Goal: Transaction & Acquisition: Purchase product/service

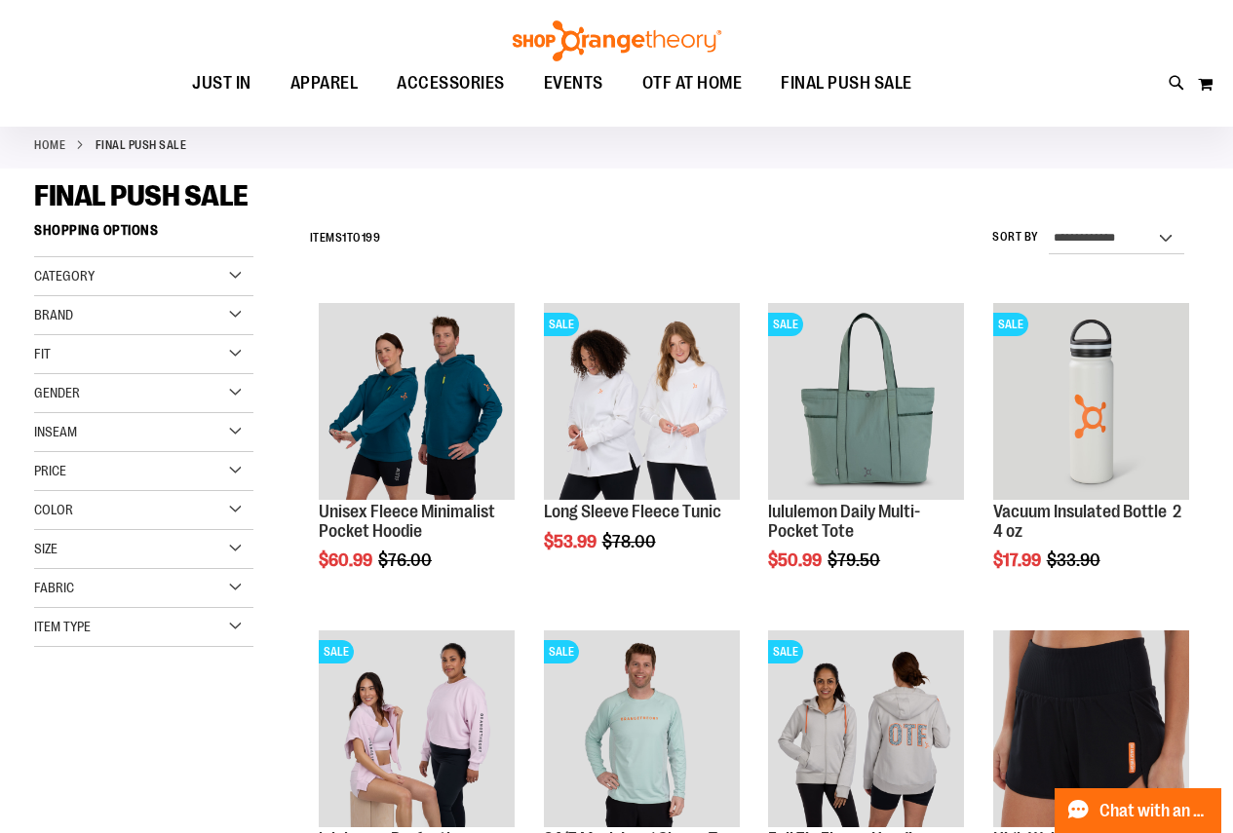
scroll to position [291, 0]
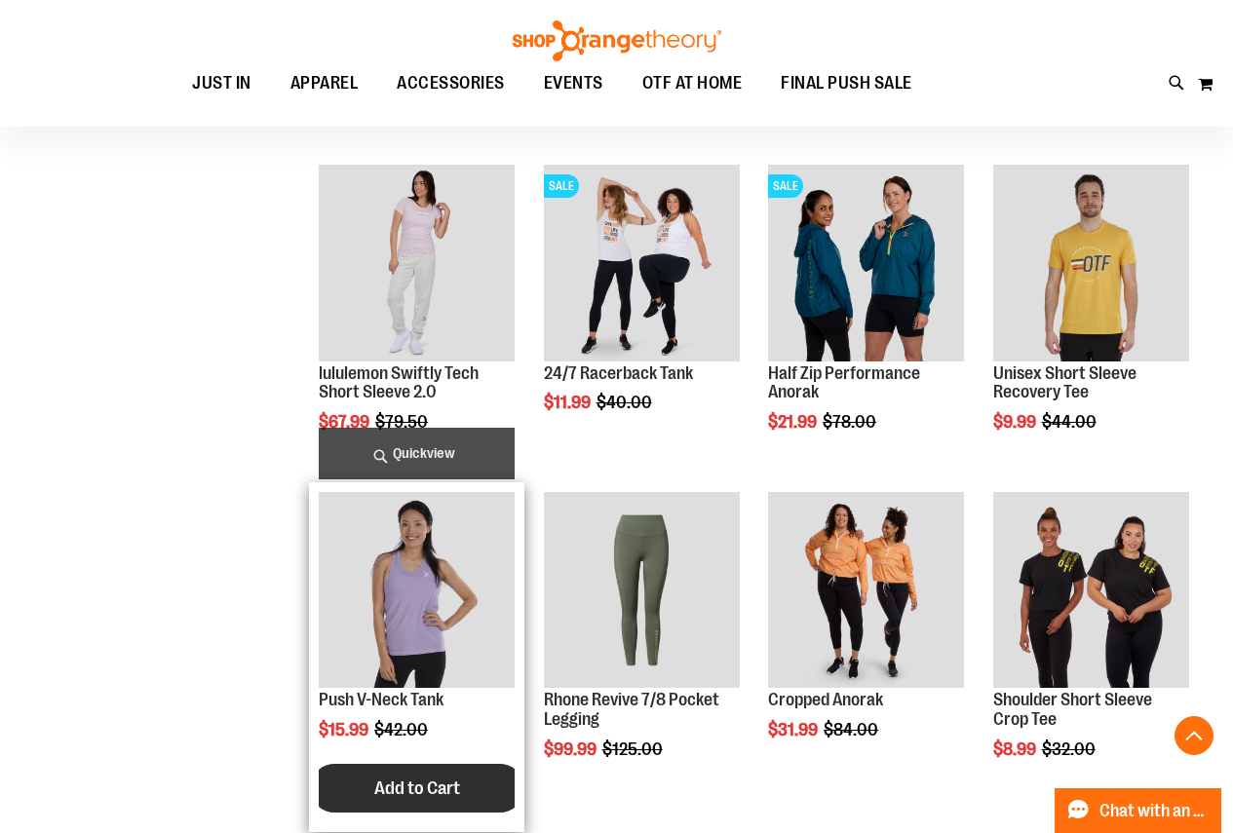
scroll to position [1071, 0]
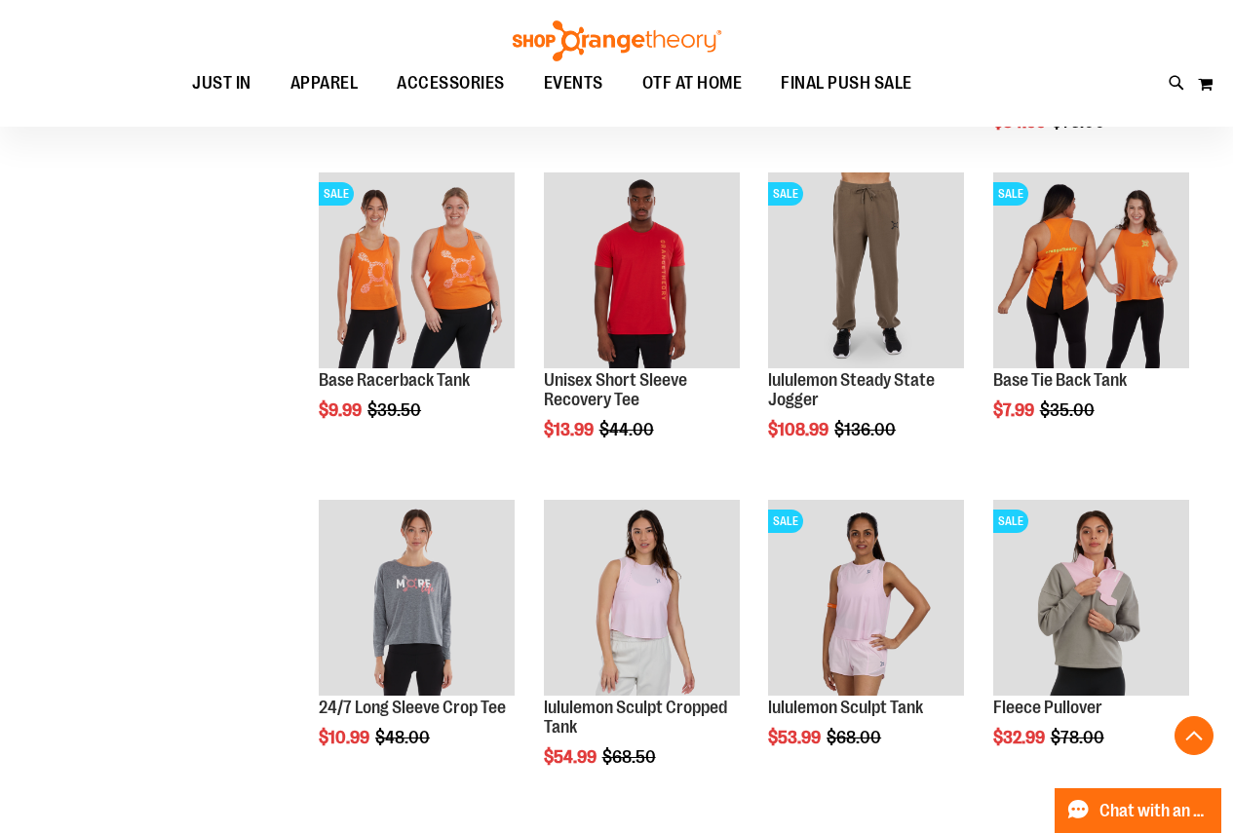
scroll to position [1851, 0]
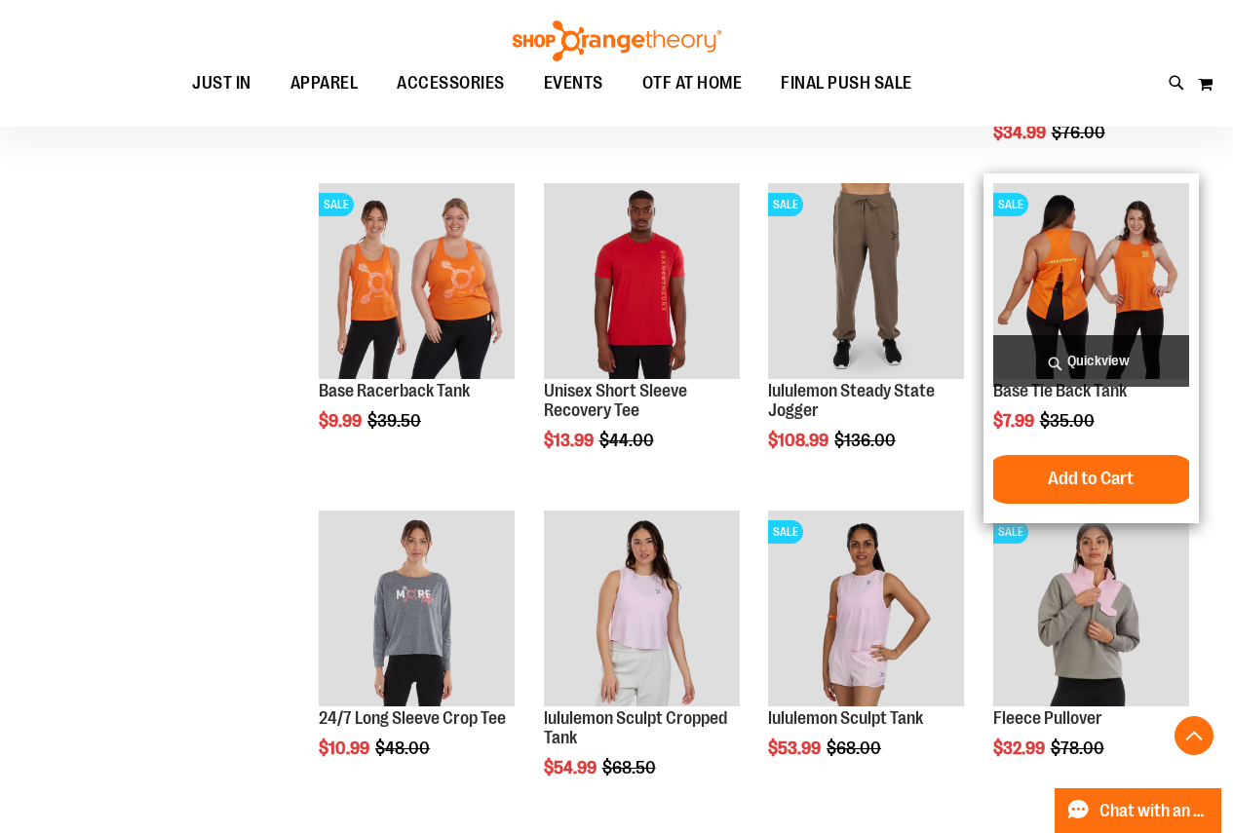
type input "**********"
click at [1065, 288] on img "product" at bounding box center [1091, 281] width 196 height 196
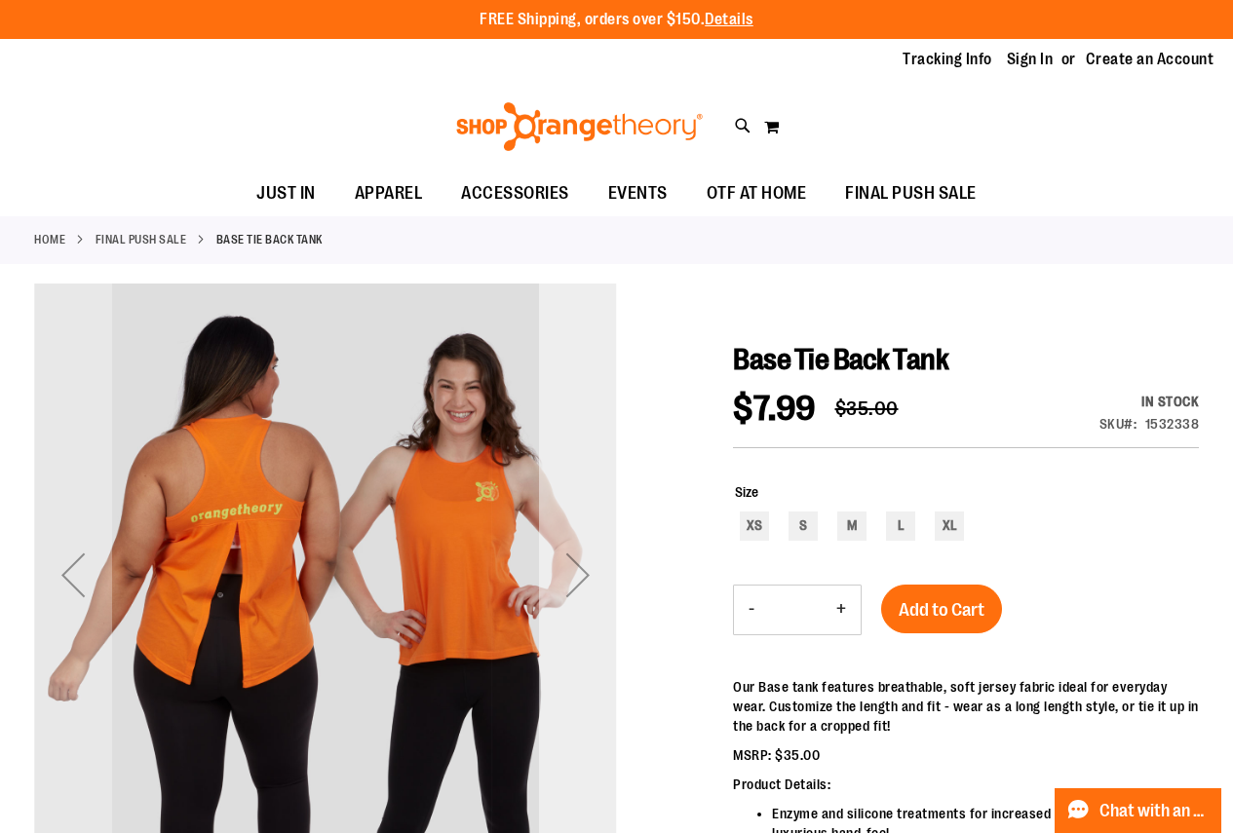
type input "**********"
click at [576, 576] on div "Next" at bounding box center [578, 575] width 78 height 78
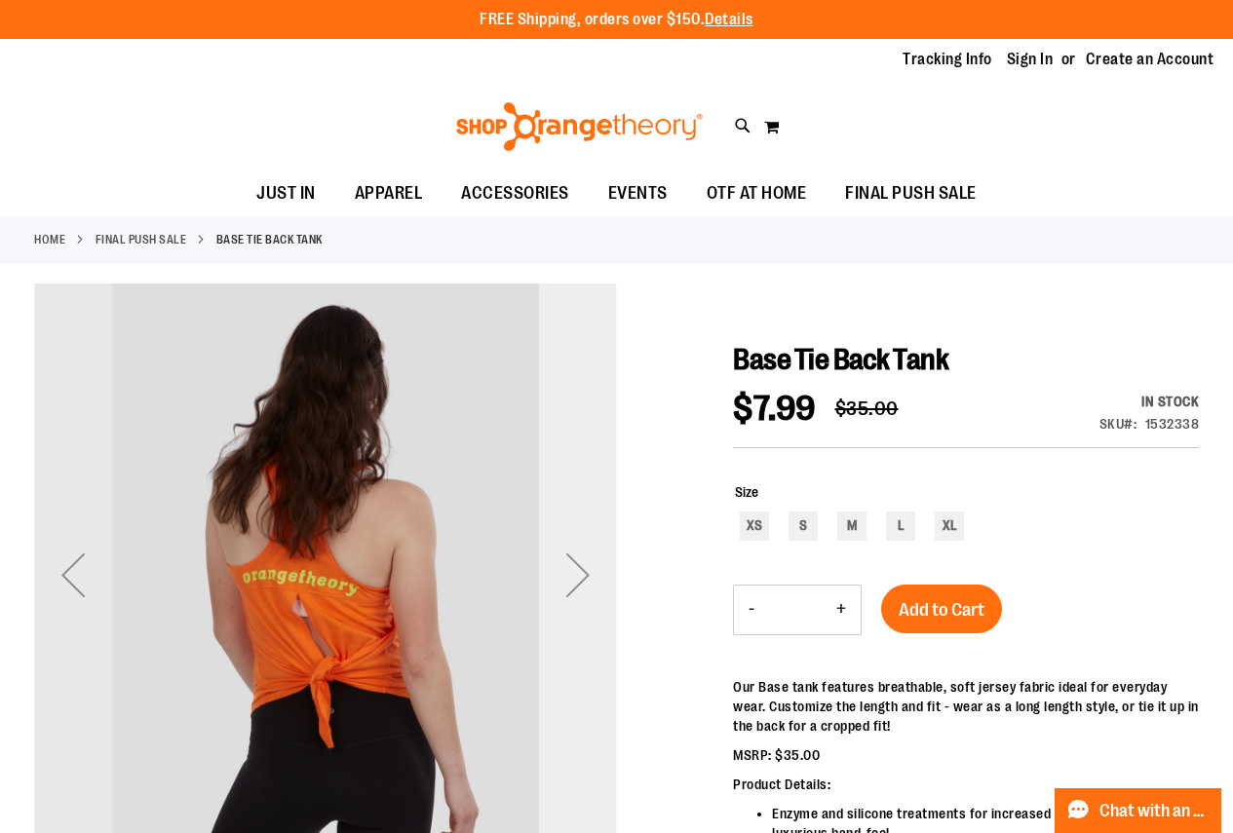
click at [576, 576] on div "Next" at bounding box center [578, 575] width 78 height 78
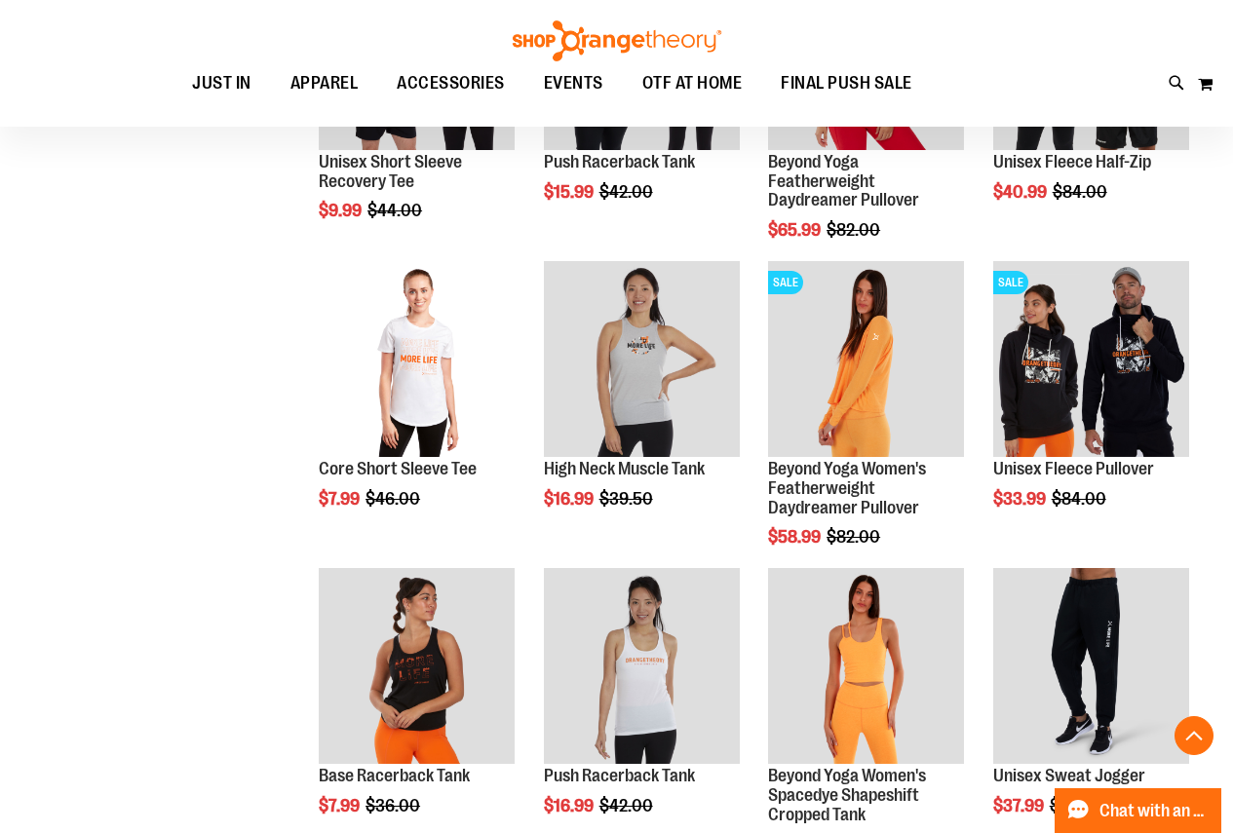
scroll to position [681, 0]
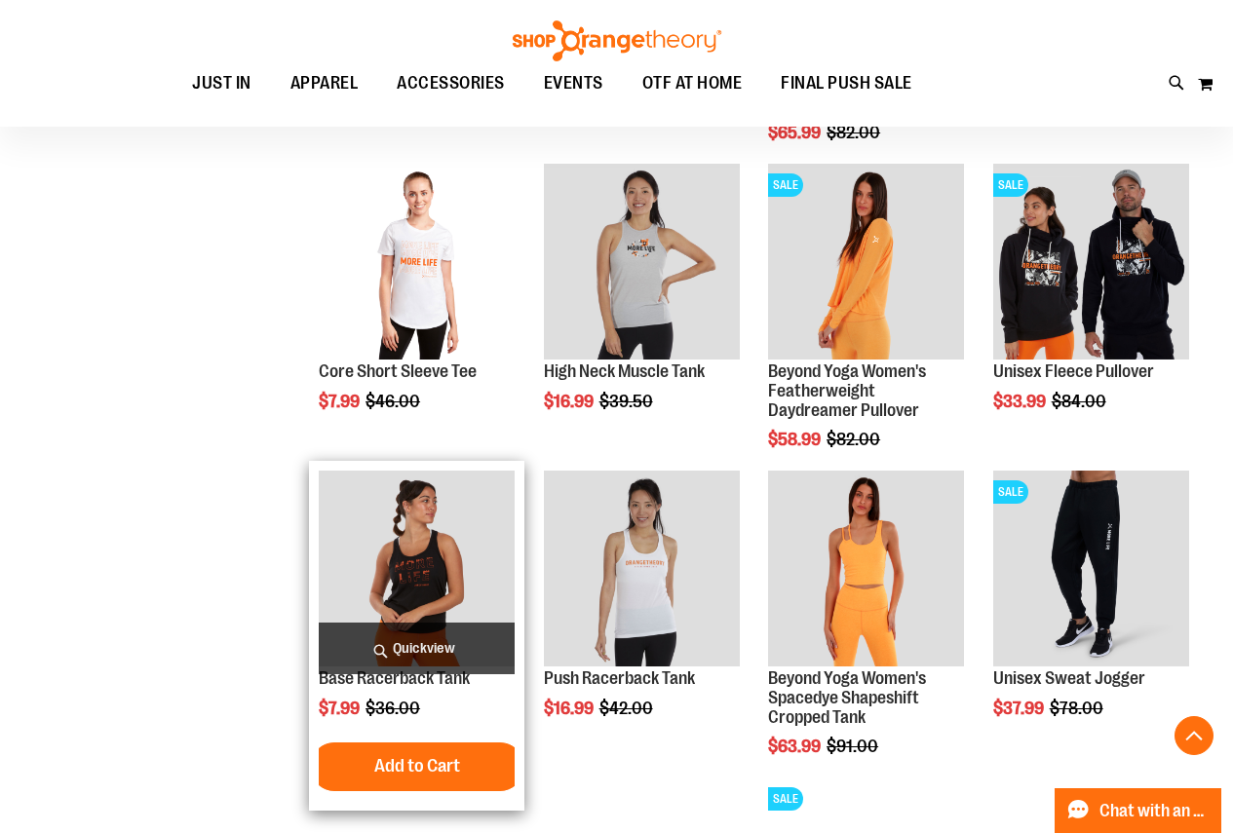
type input "**********"
click at [423, 562] on img "product" at bounding box center [417, 569] width 196 height 196
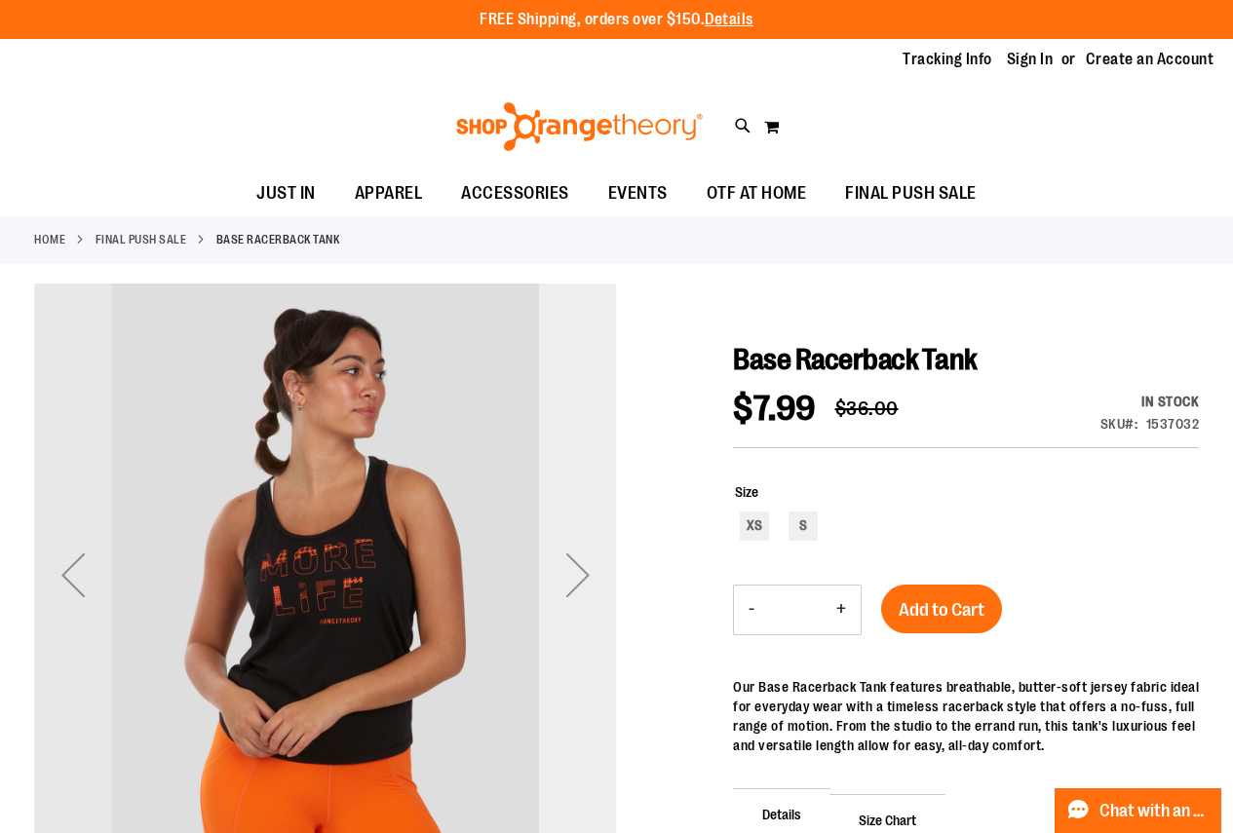
type input "**********"
click at [585, 573] on div "Next" at bounding box center [578, 575] width 78 height 78
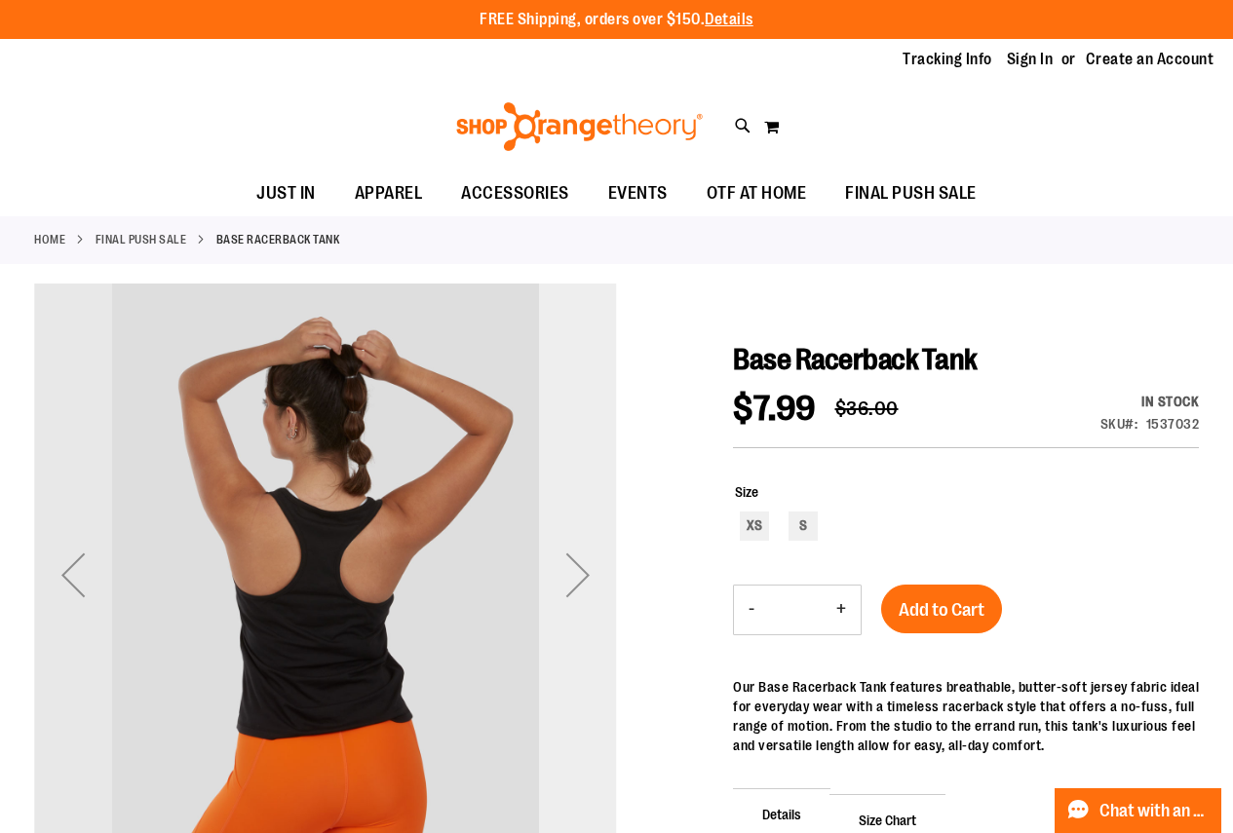
click at [585, 573] on div "Next" at bounding box center [578, 575] width 78 height 78
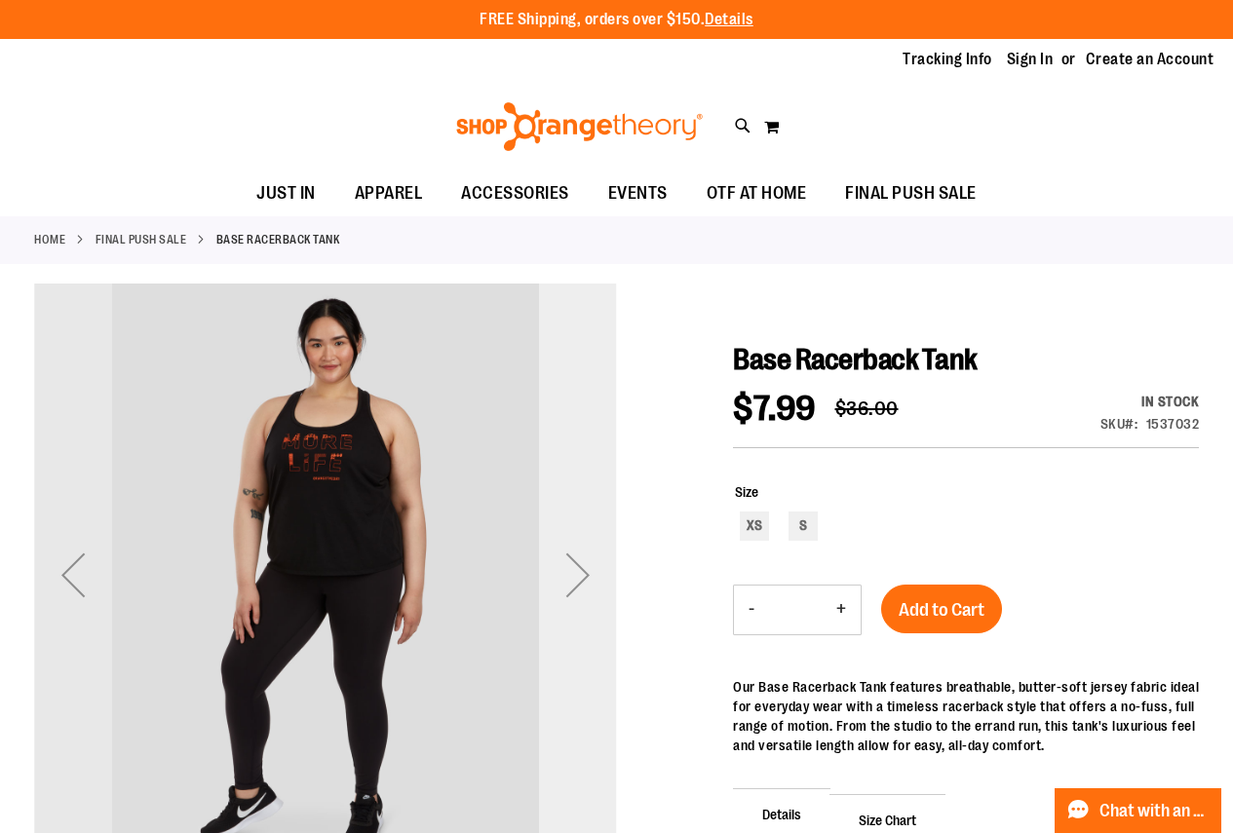
click at [585, 573] on div "Next" at bounding box center [578, 575] width 78 height 78
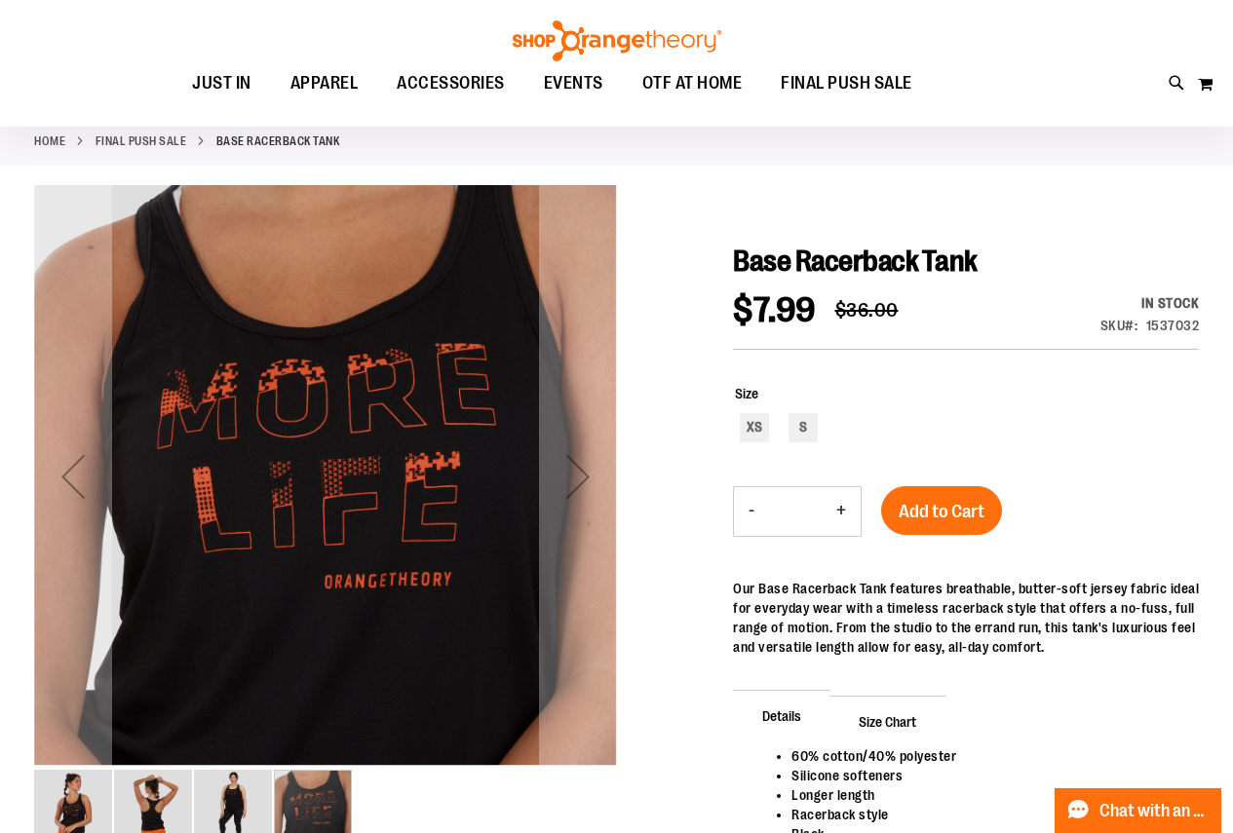
scroll to position [292, 0]
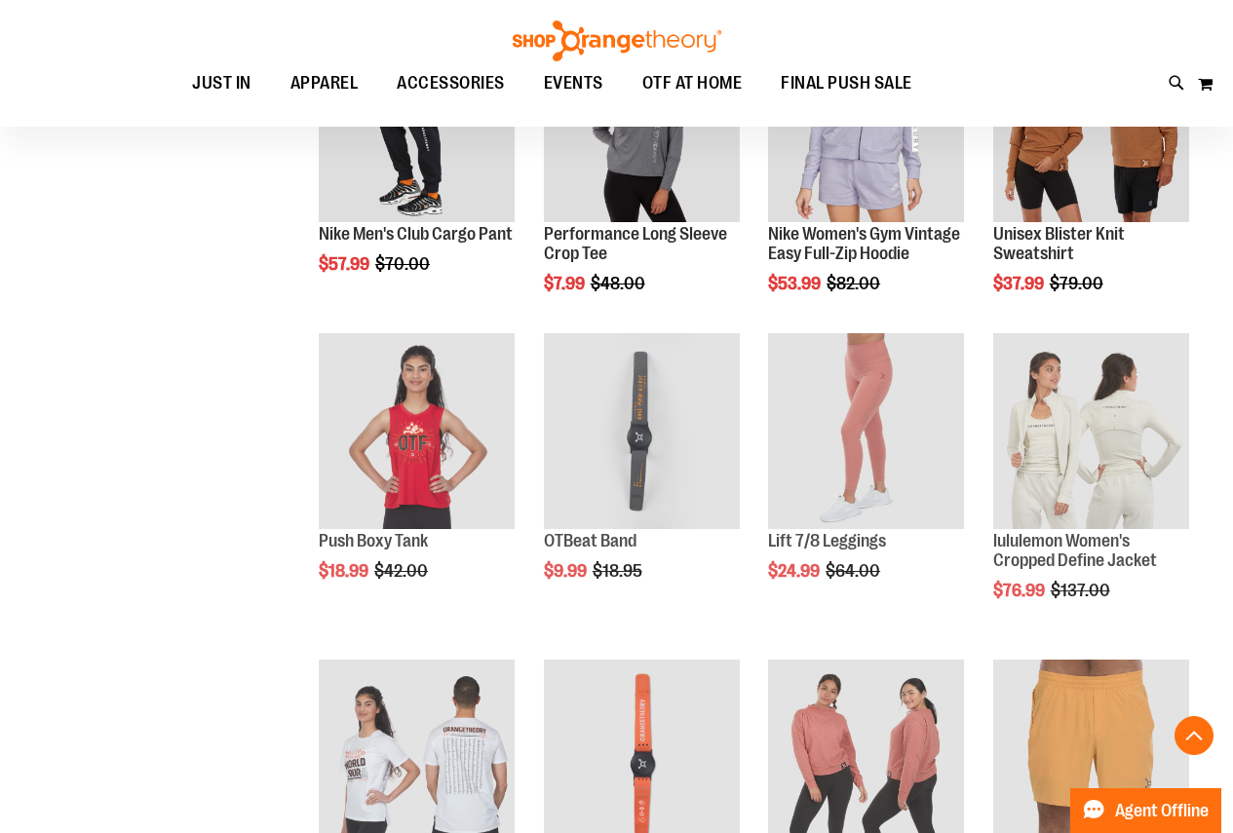
scroll to position [680, 0]
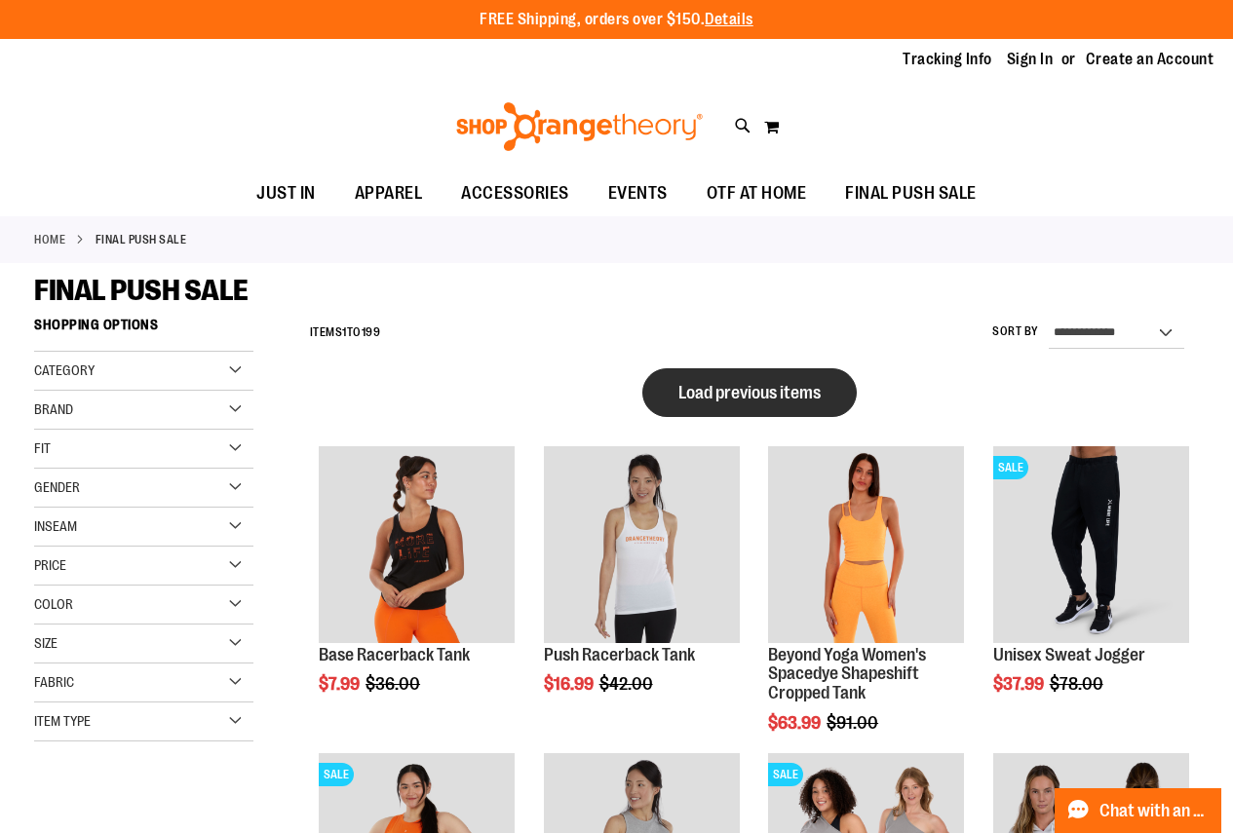
type input "**********"
click at [758, 385] on span "Load previous items" at bounding box center [749, 392] width 142 height 19
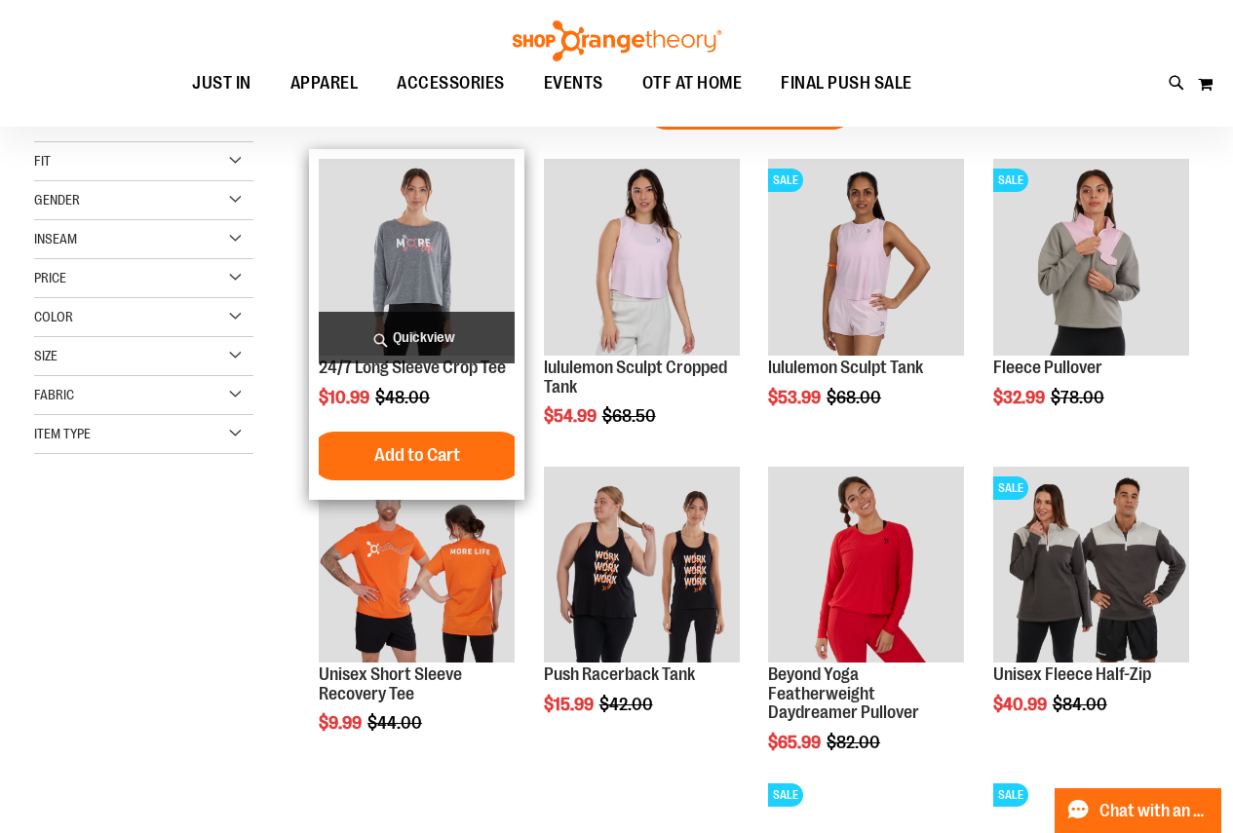
scroll to position [291, 0]
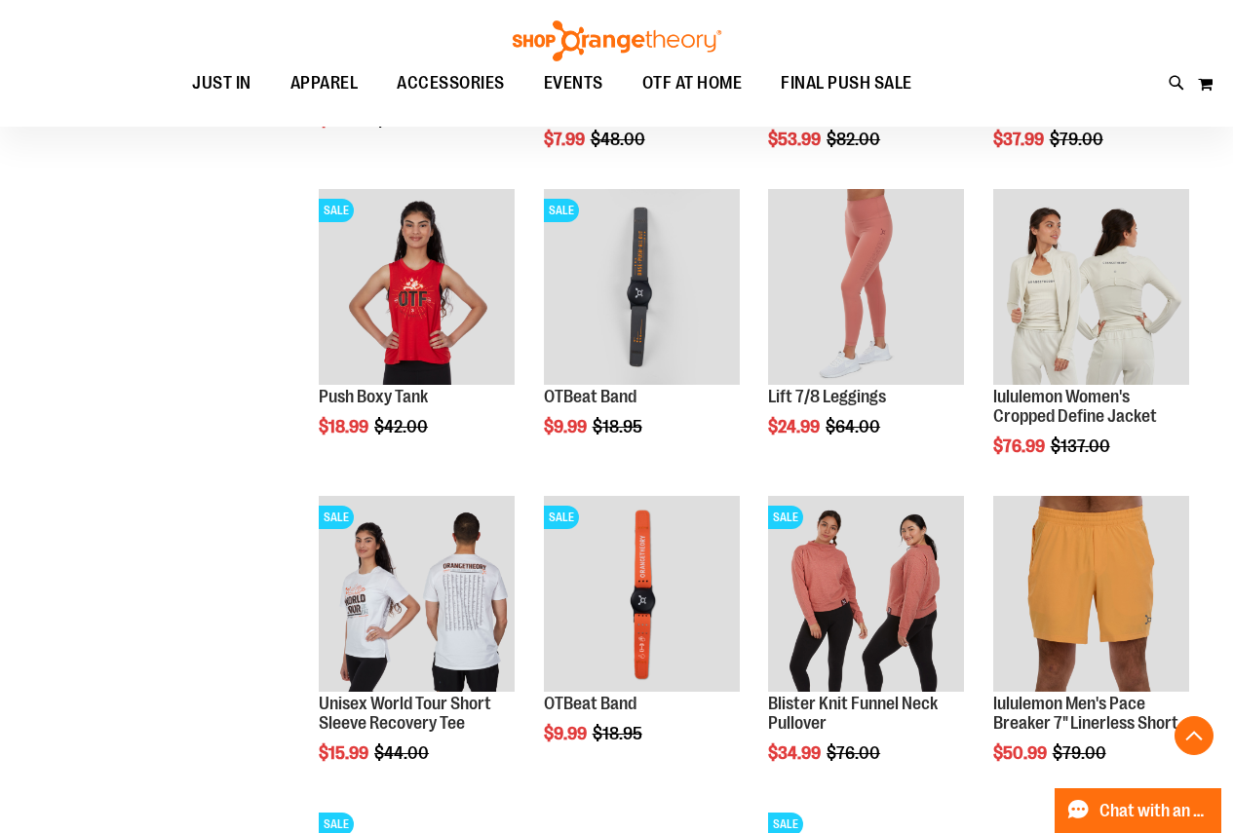
scroll to position [2144, 0]
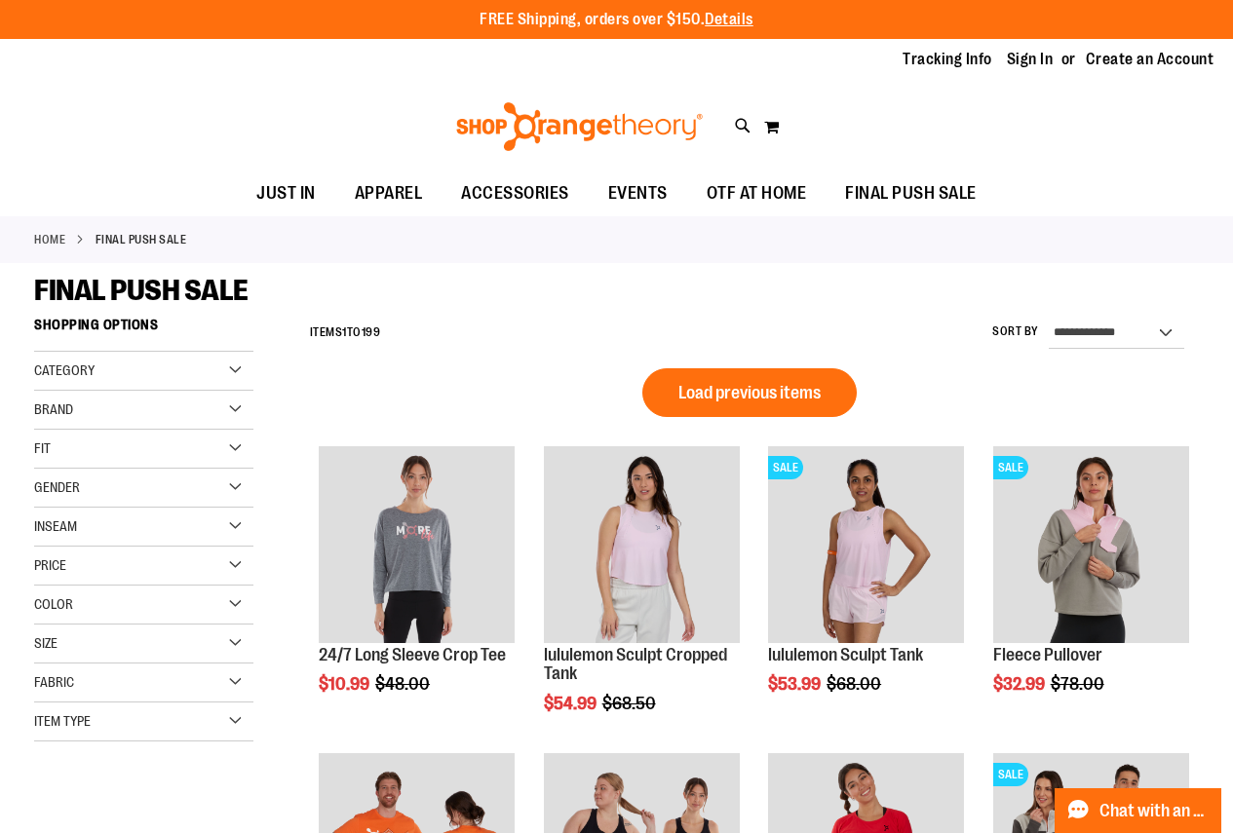
click at [117, 443] on div "Fit" at bounding box center [143, 449] width 219 height 39
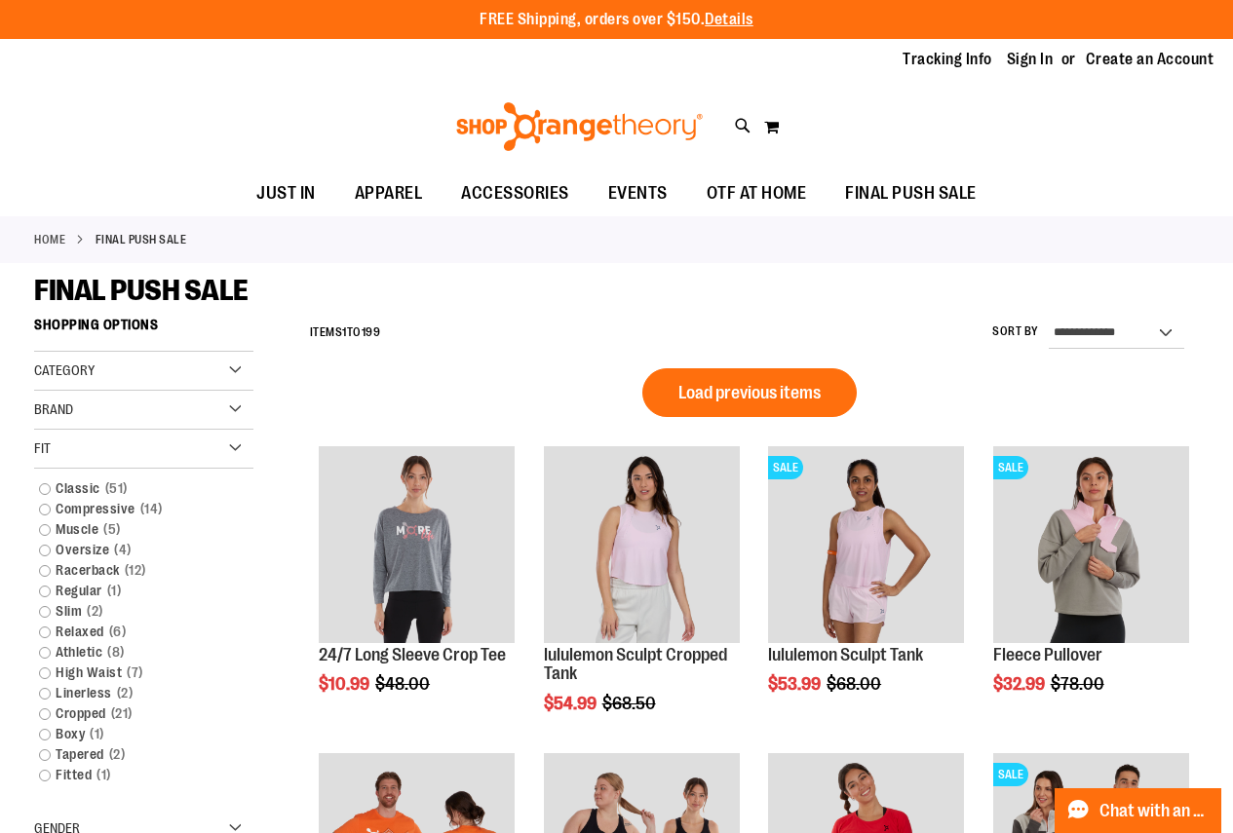
click at [117, 443] on div "Fit" at bounding box center [143, 449] width 219 height 39
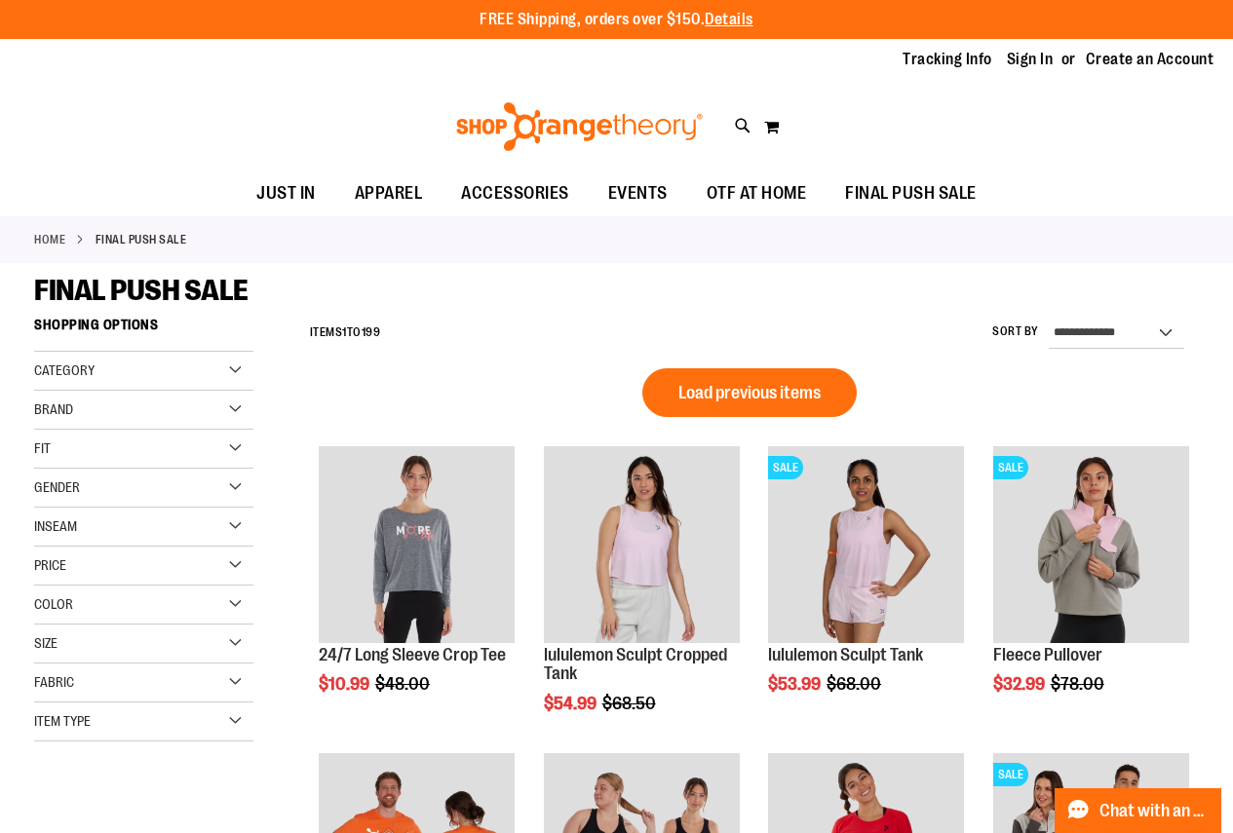
click at [119, 401] on div "Brand" at bounding box center [143, 410] width 219 height 39
click at [146, 358] on div "Category" at bounding box center [143, 371] width 219 height 39
click at [764, 193] on span "OTF AT HOME" at bounding box center [757, 194] width 100 height 44
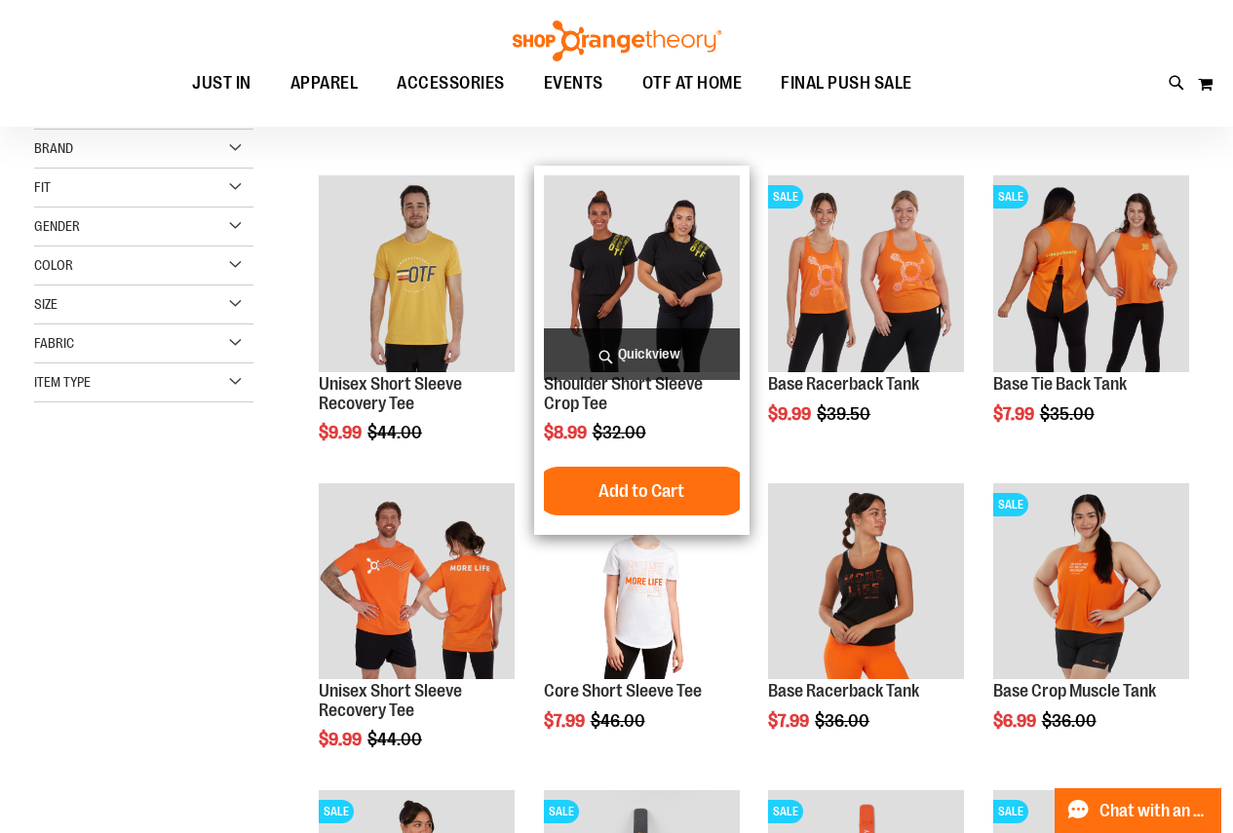
scroll to position [389, 0]
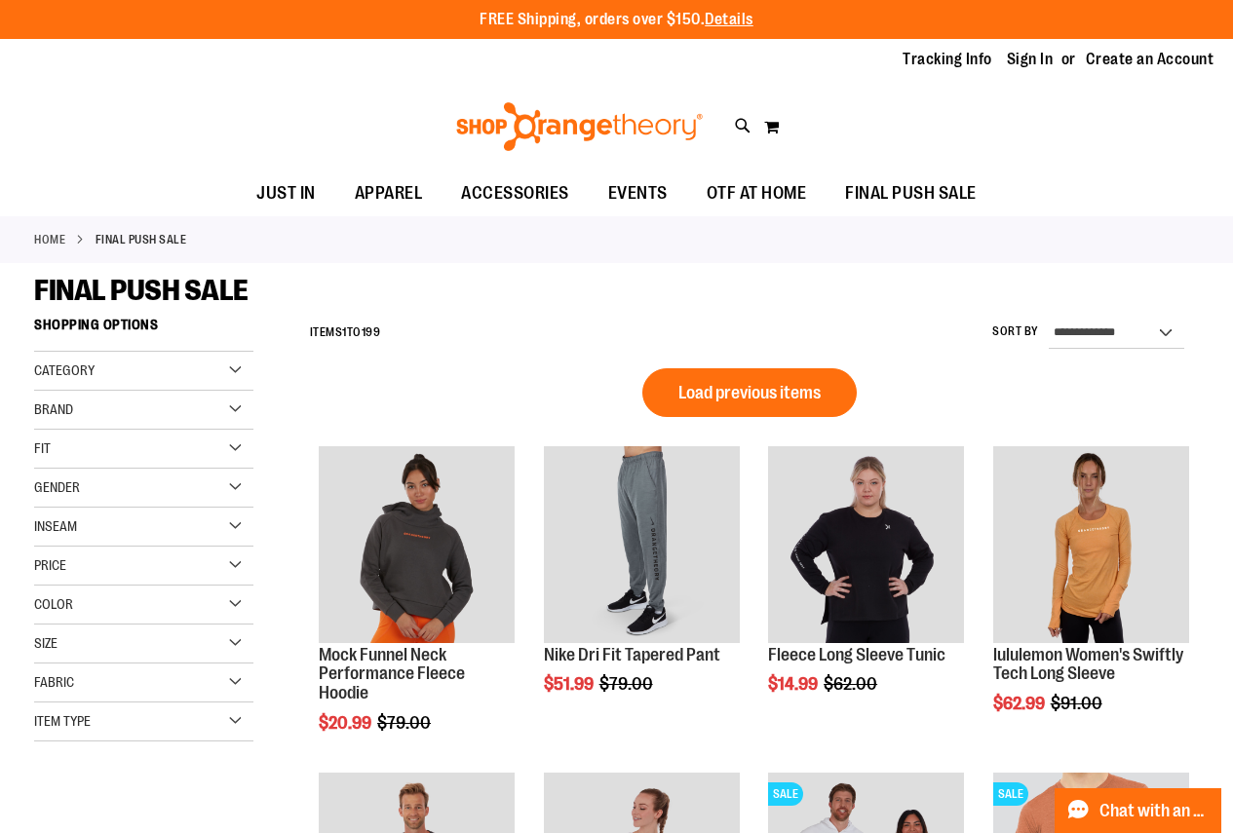
type input "**********"
click at [205, 372] on div "Category" at bounding box center [143, 371] width 219 height 39
click at [45, 409] on link "Under $10" at bounding box center [134, 411] width 211 height 20
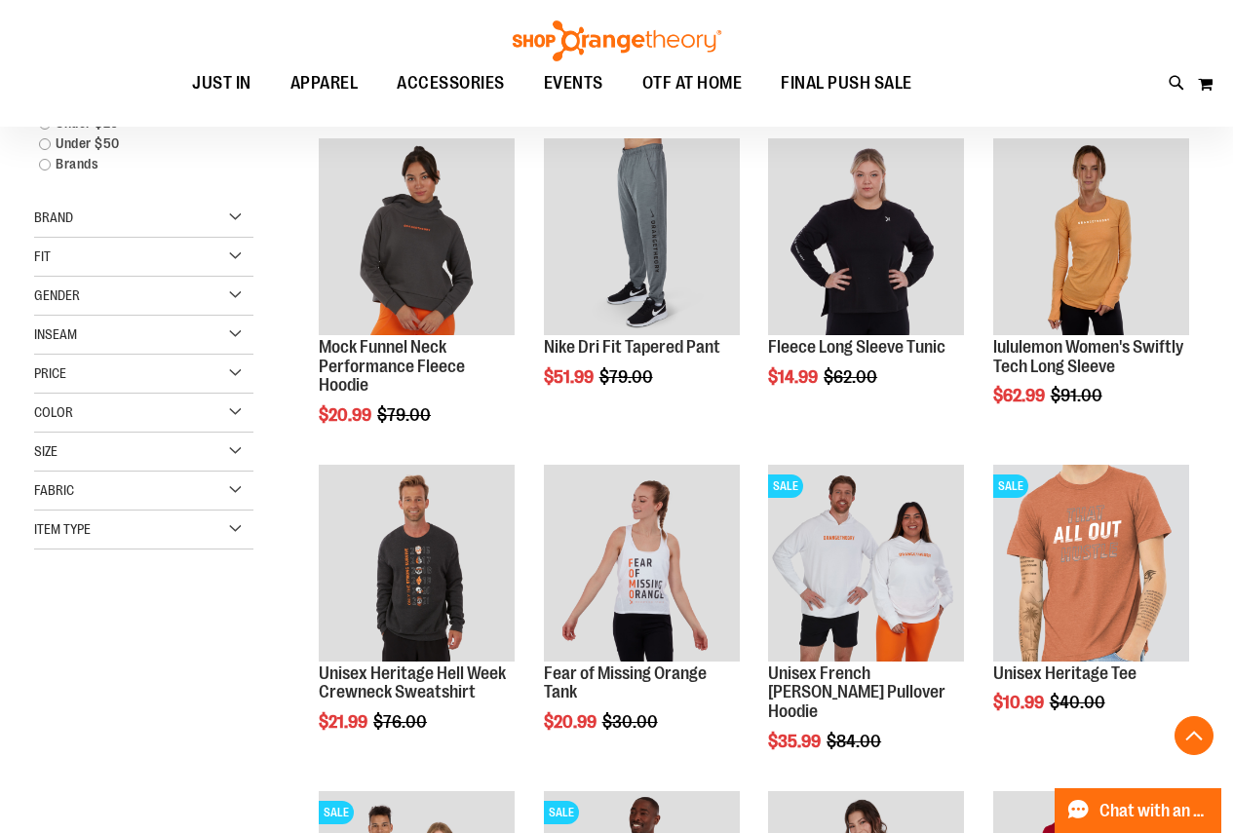
scroll to position [308, 0]
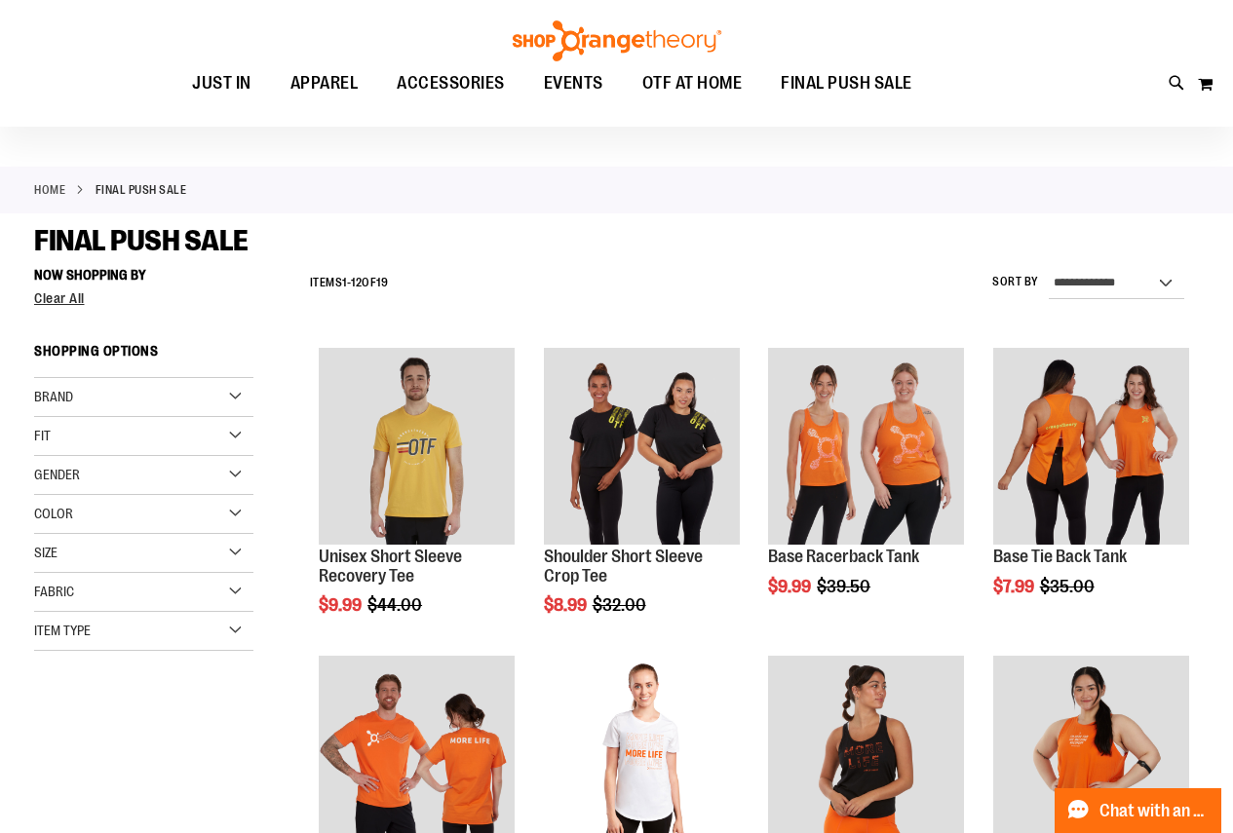
scroll to position [16, 0]
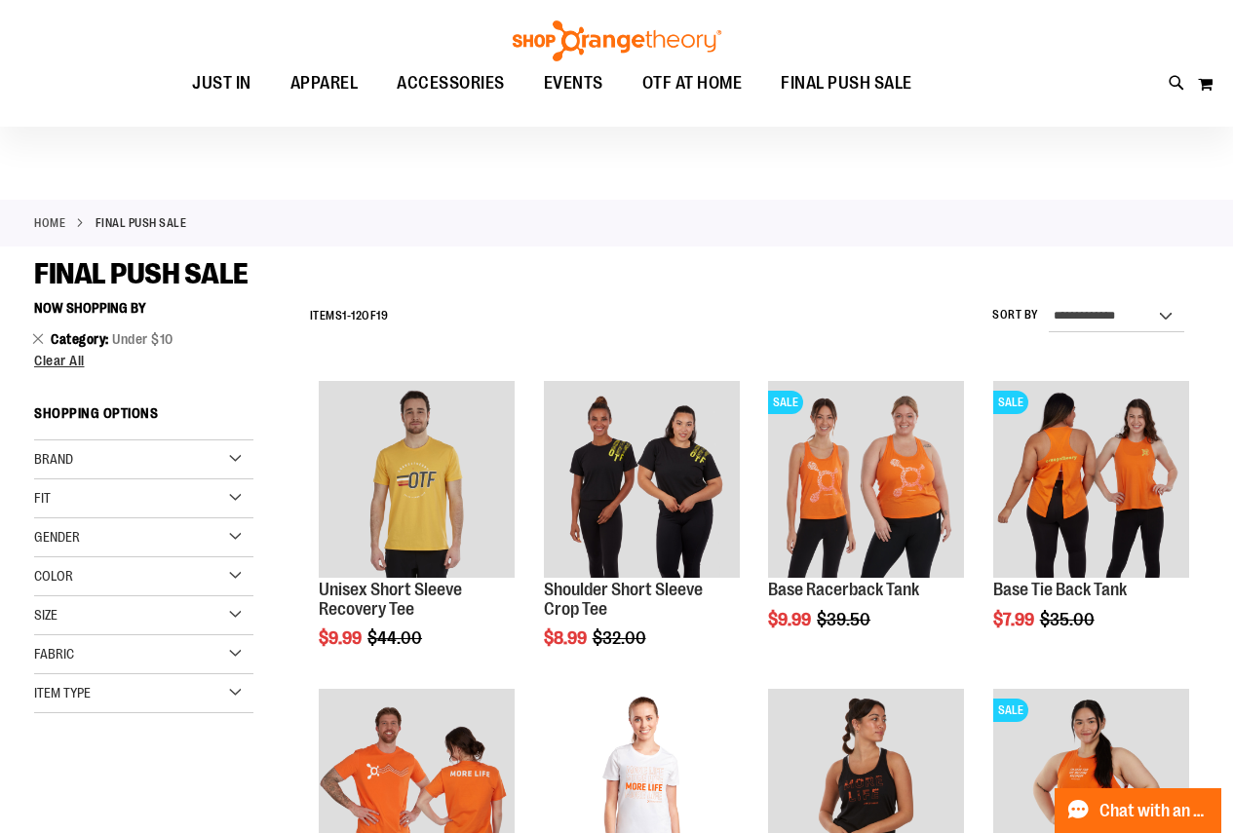
click at [173, 611] on div "Size" at bounding box center [143, 616] width 219 height 39
click at [146, 662] on div "L" at bounding box center [156, 664] width 29 height 29
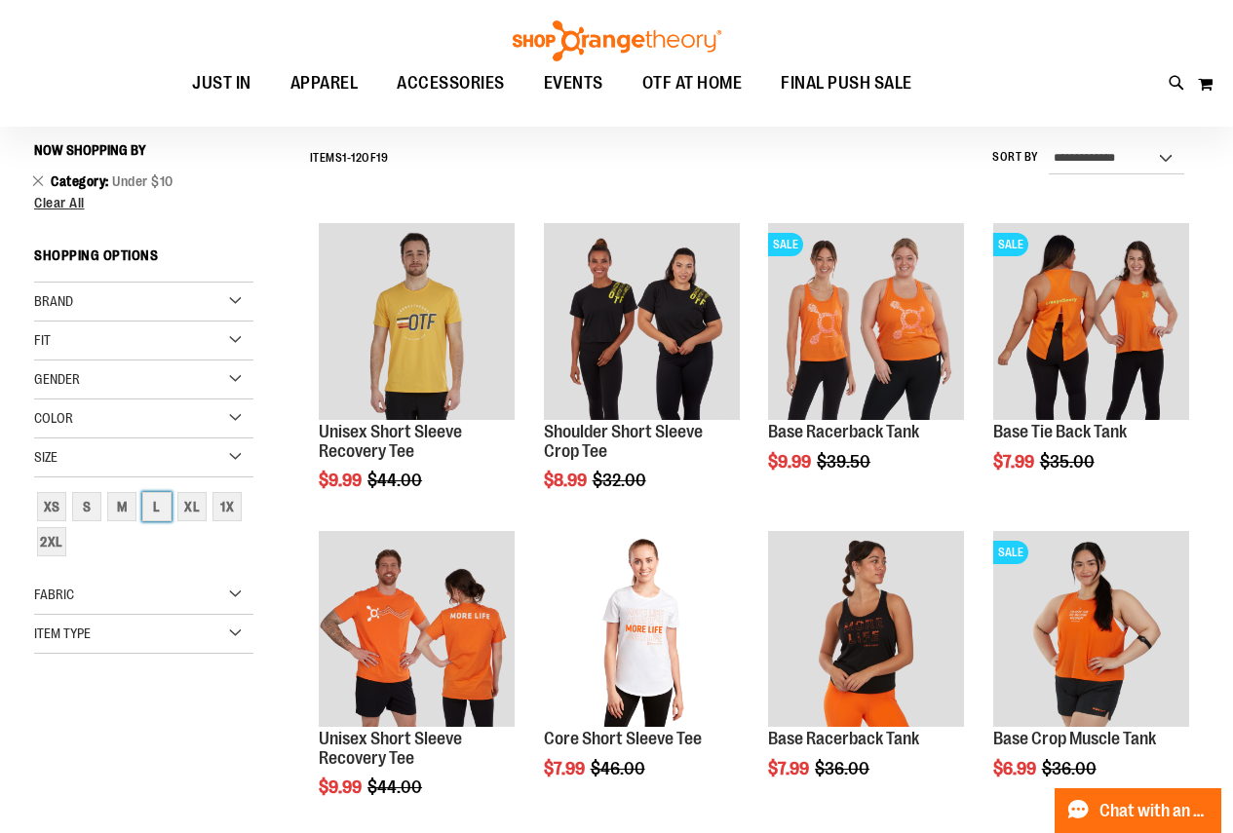
scroll to position [181, 0]
